Goal: Task Accomplishment & Management: Complete application form

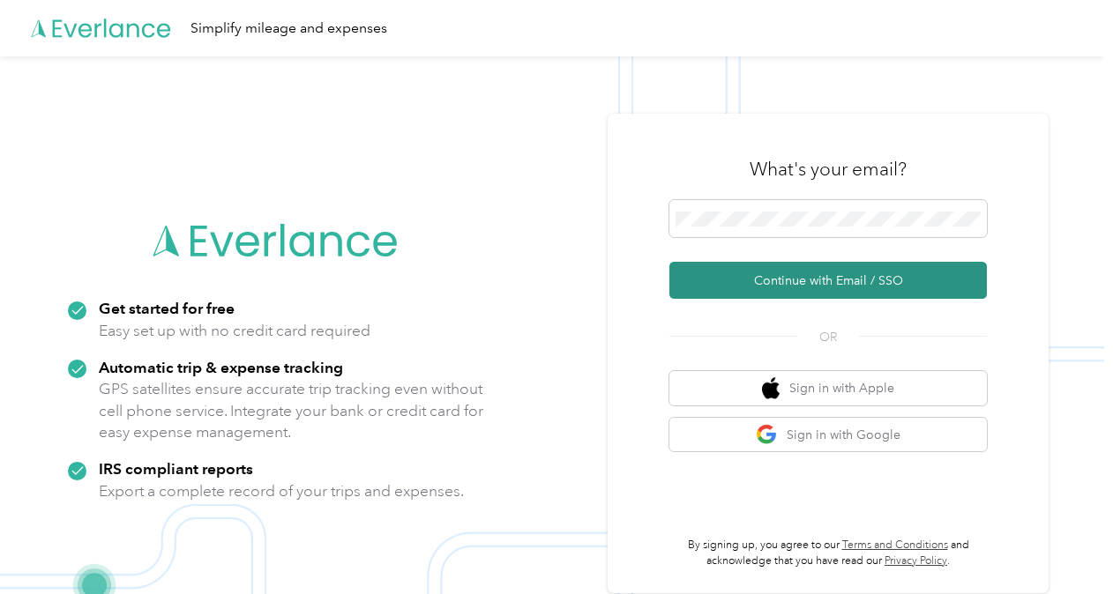
click at [826, 296] on button "Continue with Email / SSO" at bounding box center [828, 280] width 318 height 37
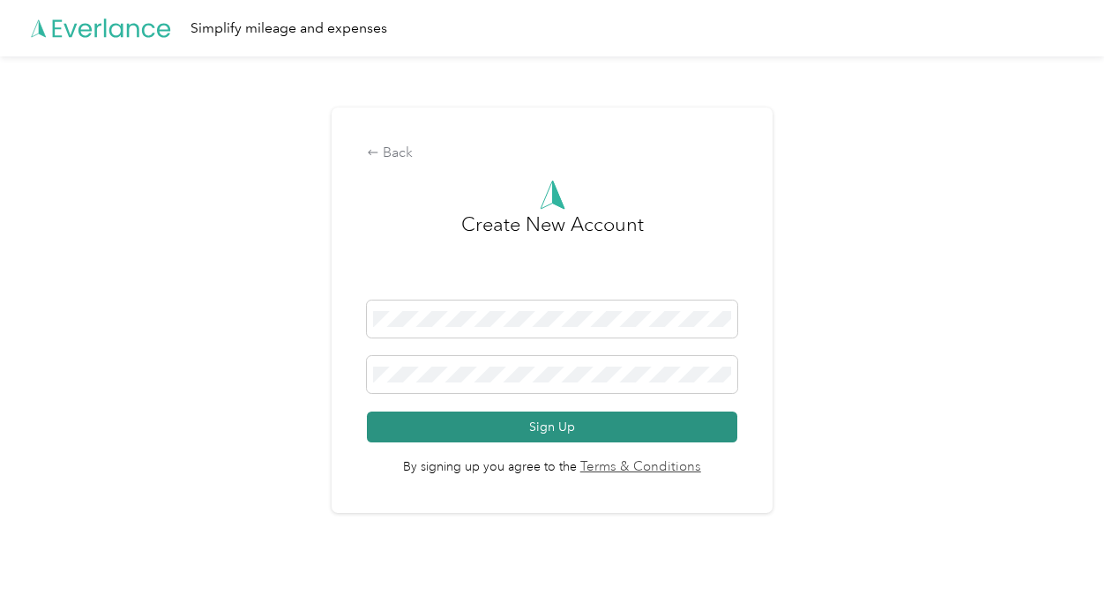
click at [523, 432] on button "Sign Up" at bounding box center [552, 427] width 370 height 31
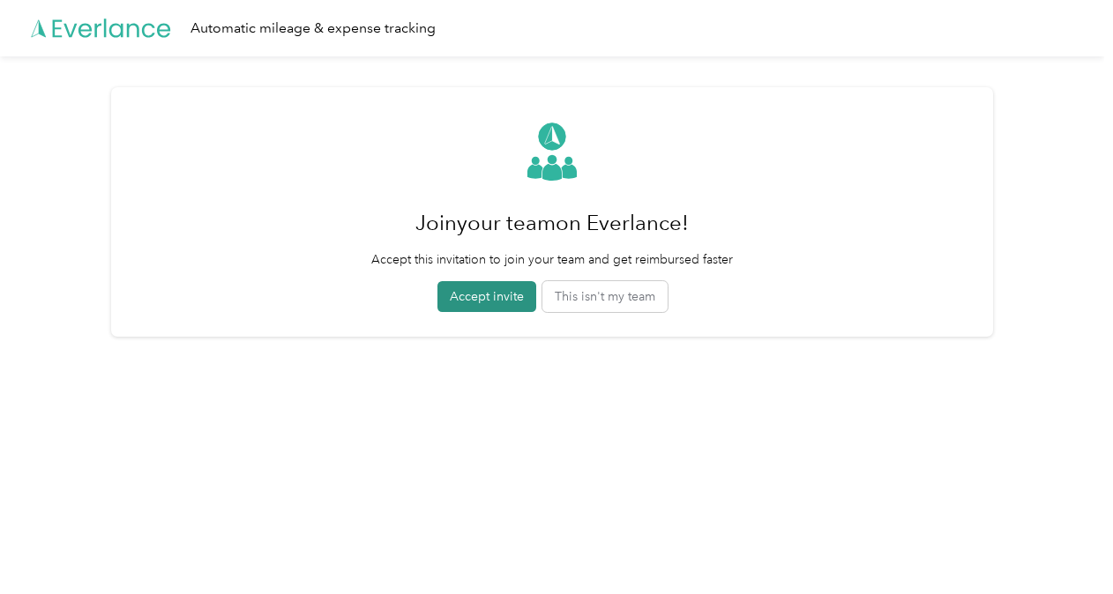
click at [481, 298] on button "Accept invite" at bounding box center [486, 296] width 99 height 31
click at [485, 297] on button "Accept invite" at bounding box center [486, 296] width 99 height 31
